Goal: Communication & Community: Connect with others

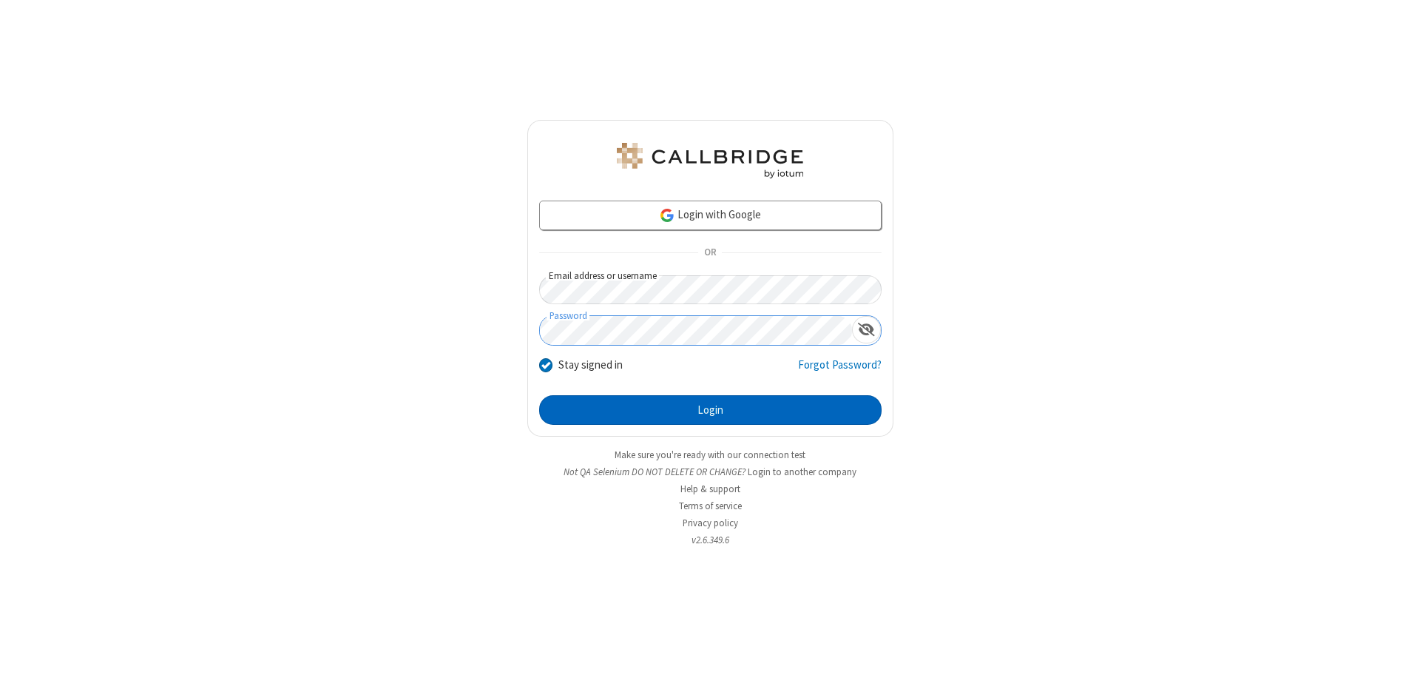
click at [710, 410] on button "Login" at bounding box center [710, 410] width 343 height 30
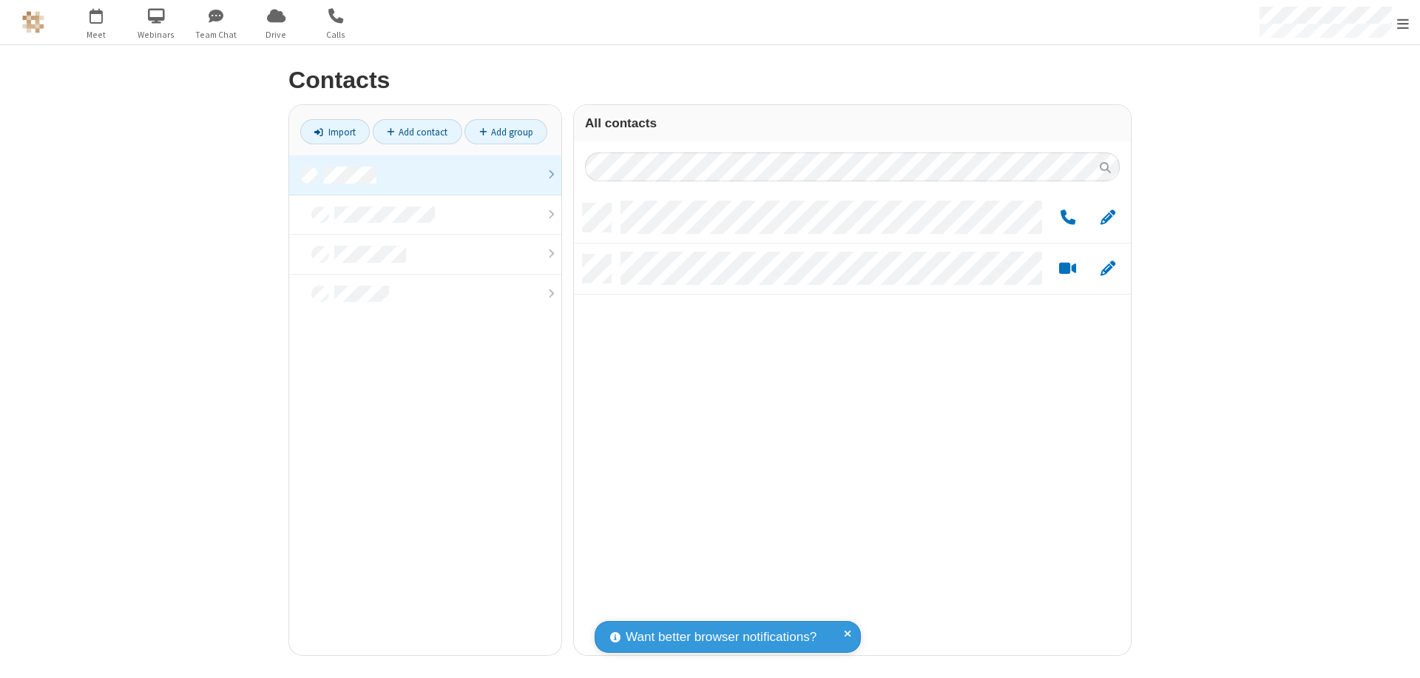
click at [425, 175] on link at bounding box center [425, 175] width 272 height 40
click at [506, 132] on link "Add group" at bounding box center [506, 131] width 83 height 25
